Goal: Find specific page/section: Find specific page/section

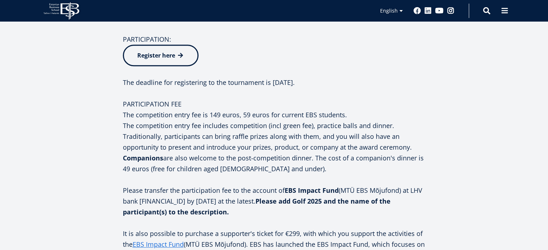
scroll to position [529, 0]
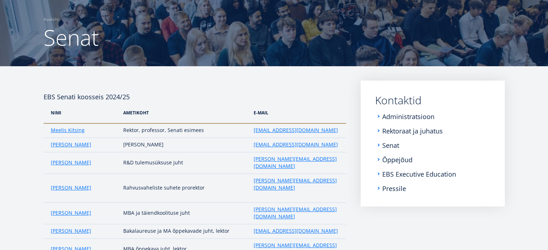
scroll to position [85, 0]
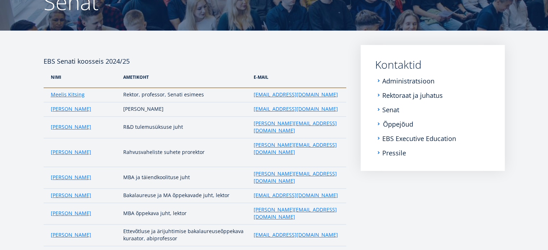
click at [397, 125] on link "Õppejõud" at bounding box center [398, 124] width 30 height 7
click at [391, 138] on link "EBS Executive Education" at bounding box center [420, 138] width 74 height 7
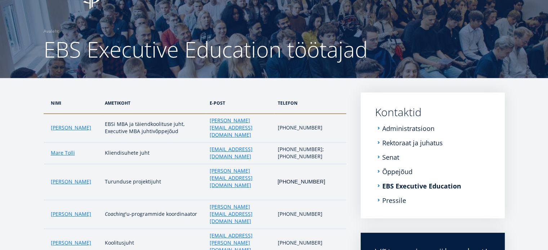
scroll to position [72, 0]
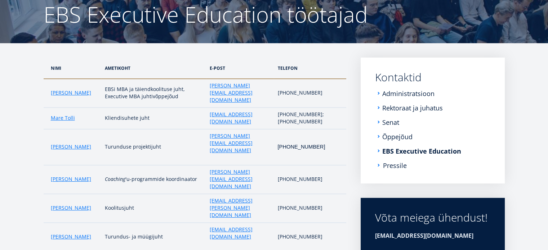
click at [400, 165] on link "Pressile" at bounding box center [395, 165] width 24 height 7
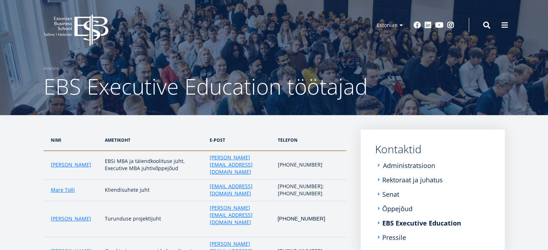
click at [399, 165] on link "Administratsioon" at bounding box center [409, 165] width 52 height 7
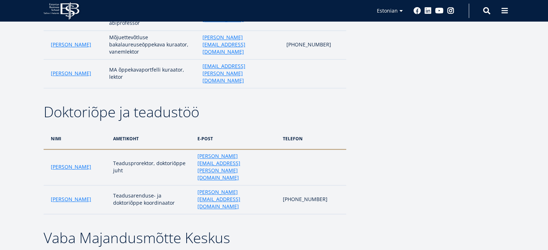
scroll to position [648, 0]
